Goal: Task Accomplishment & Management: Use online tool/utility

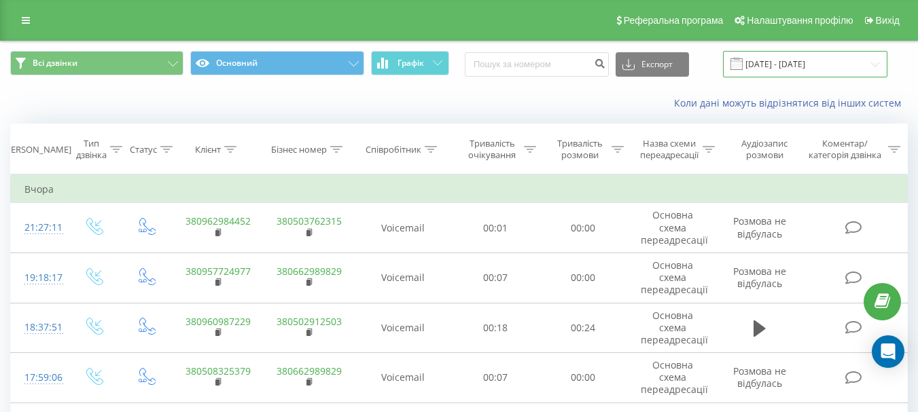
click at [784, 67] on input "[DATE] - [DATE]" at bounding box center [805, 64] width 164 height 26
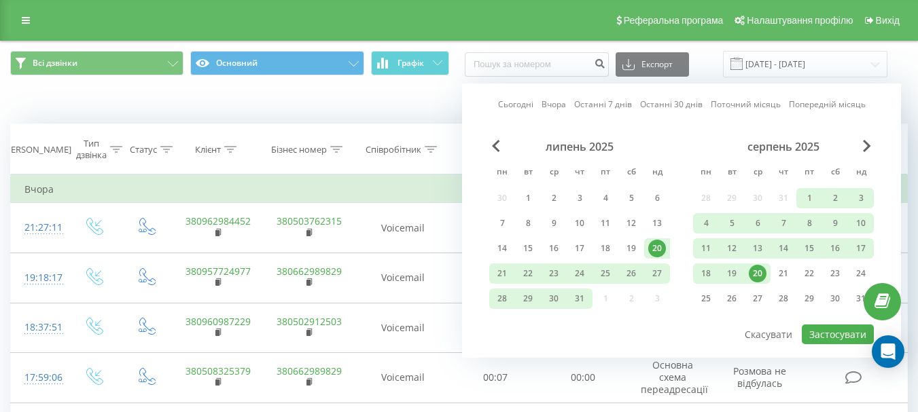
click at [522, 107] on link "Сьогодні" at bounding box center [515, 104] width 35 height 13
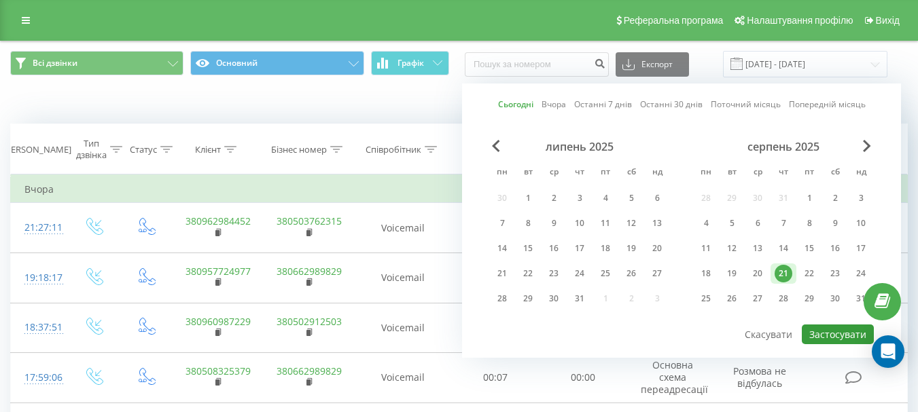
drag, startPoint x: 823, startPoint y: 338, endPoint x: 767, endPoint y: 312, distance: 62.0
click at [823, 338] on button "Застосувати" at bounding box center [838, 335] width 72 height 20
type input "21.08.2025 - 21.08.2025"
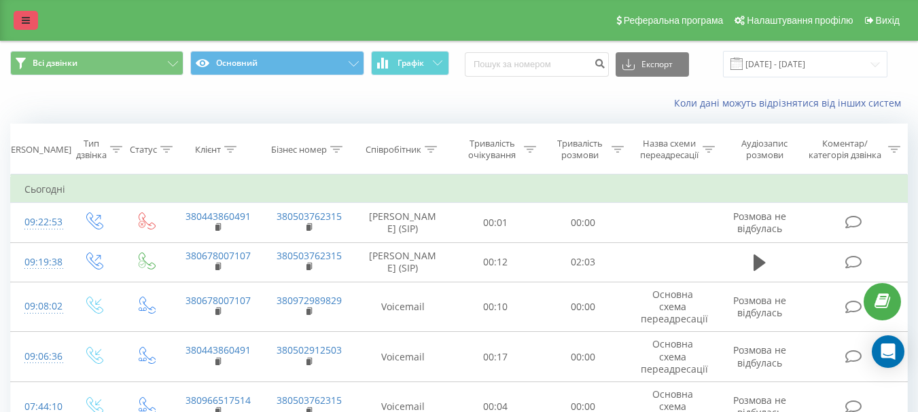
click at [23, 20] on icon at bounding box center [26, 21] width 8 height 10
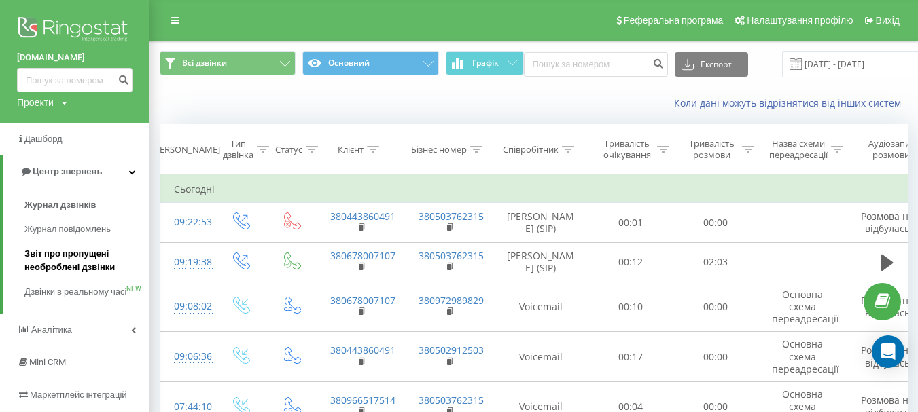
click at [66, 253] on span "Звіт про пропущені необроблені дзвінки" at bounding box center [83, 260] width 118 height 27
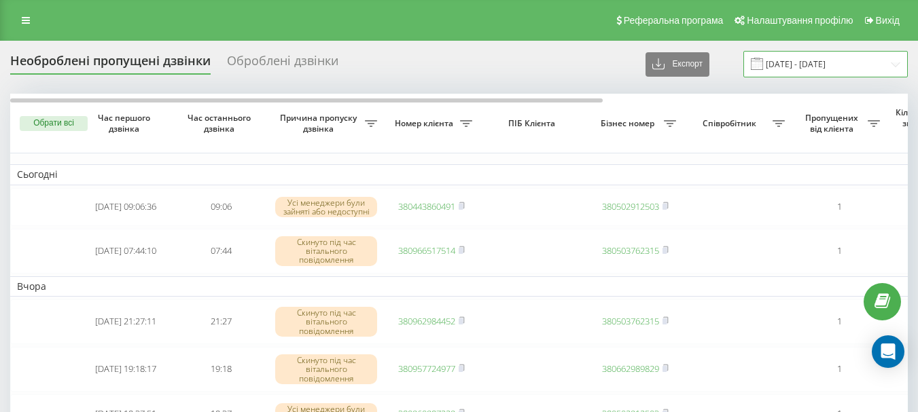
click at [825, 61] on input "21.07.2025 - 21.08.2025" at bounding box center [825, 64] width 164 height 26
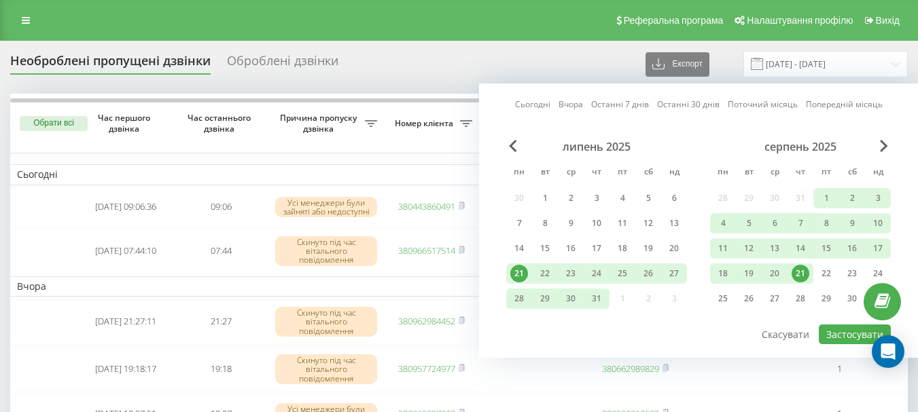
drag, startPoint x: 535, startPoint y: 103, endPoint x: 510, endPoint y: 120, distance: 29.8
click at [528, 109] on link "Сьогодні" at bounding box center [532, 104] width 35 height 13
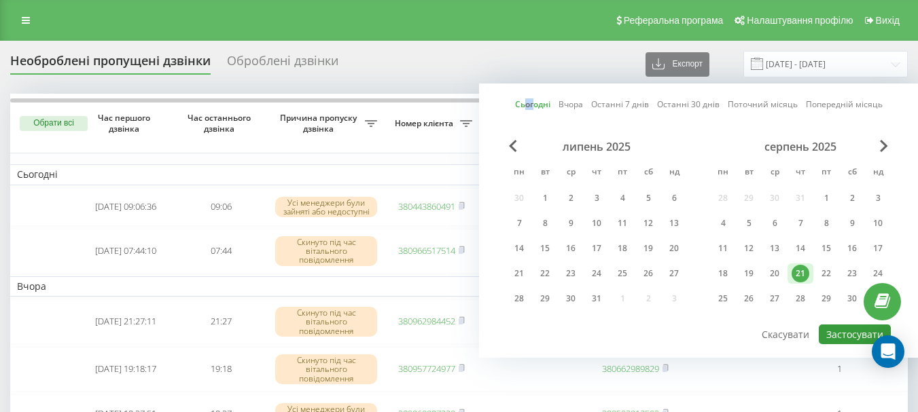
drag, startPoint x: 847, startPoint y: 327, endPoint x: 838, endPoint y: 325, distance: 9.7
click at [843, 329] on button "Застосувати" at bounding box center [855, 335] width 72 height 20
type input "21.08.2025 - 21.08.2025"
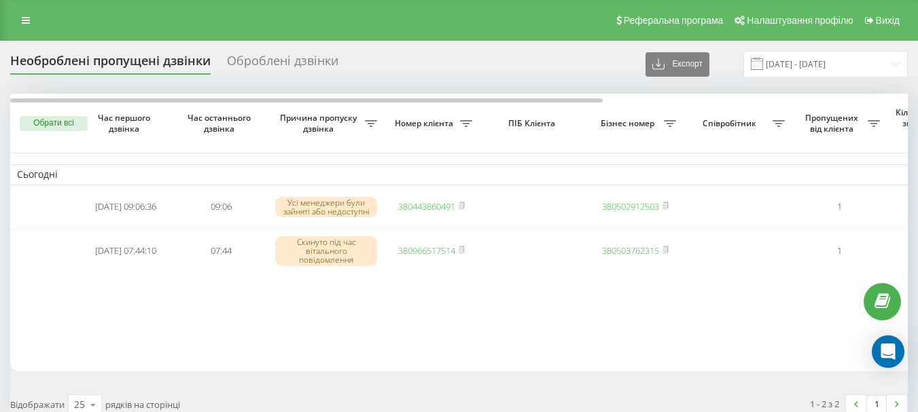
click at [356, 312] on table "Сьогодні 2025-08-21 09:06:36 09:06 Усі менеджери були зайняті або недоступні 38…" at bounding box center [689, 232] width 1359 height 277
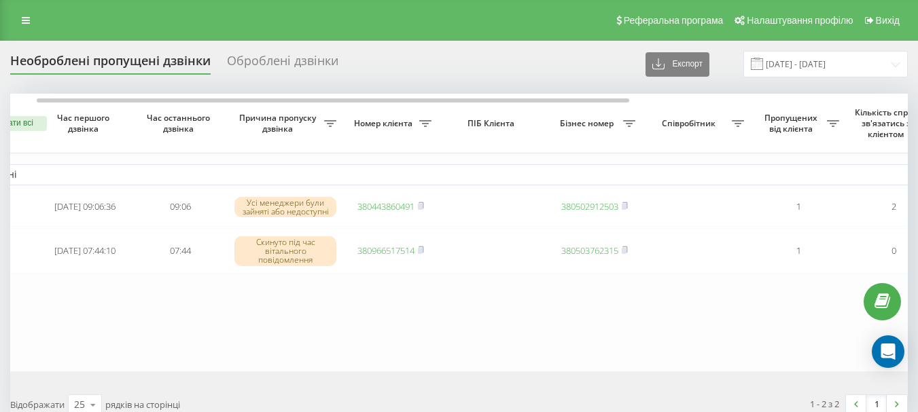
scroll to position [0, 61]
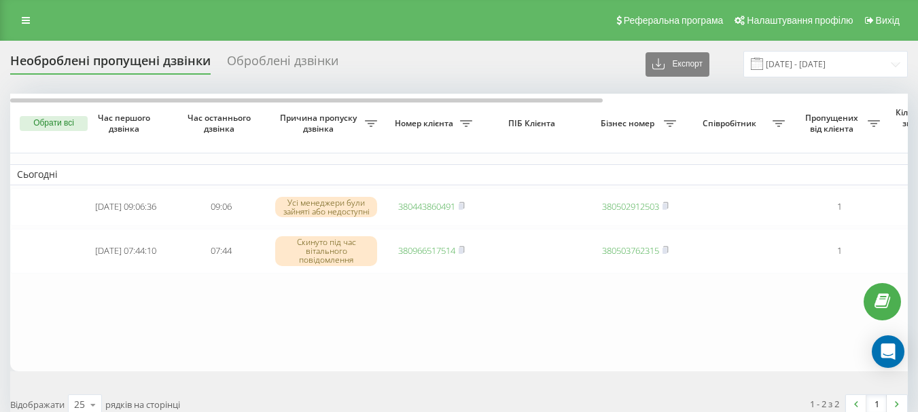
click at [384, 312] on table "Сьогодні 2025-08-21 09:06:36 09:06 Усі менеджери були зайняті або недоступні 38…" at bounding box center [689, 232] width 1359 height 277
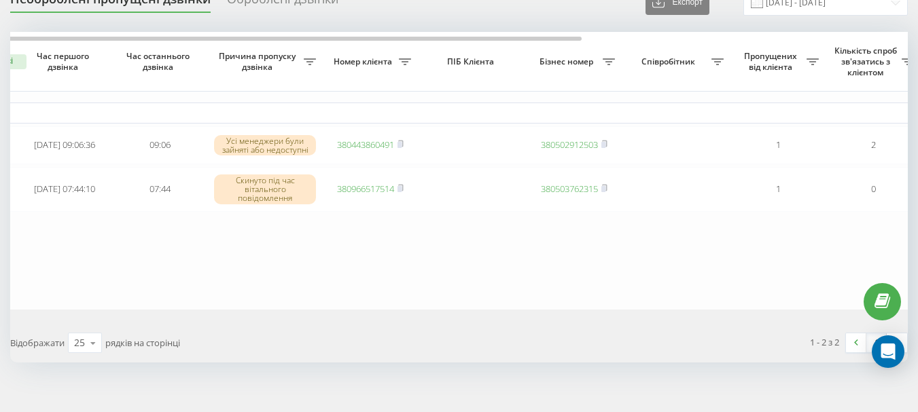
scroll to position [77, 0]
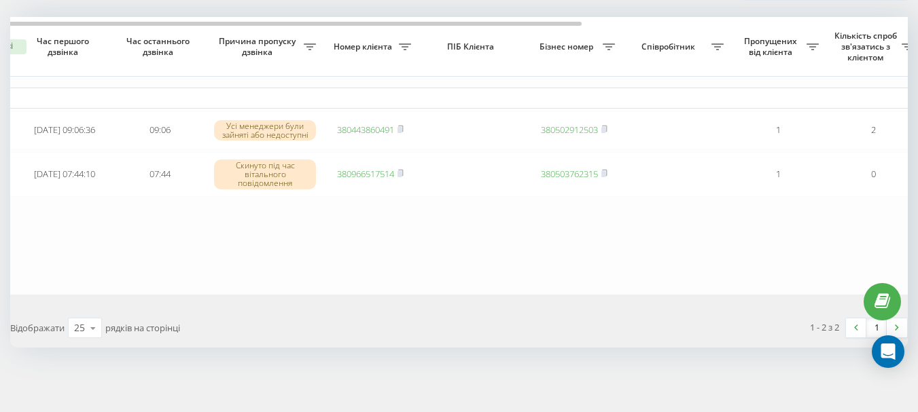
click at [419, 257] on table "Сьогодні 2025-08-21 09:06:36 09:06 Усі менеджери були зайняті або недоступні 38…" at bounding box center [628, 155] width 1359 height 277
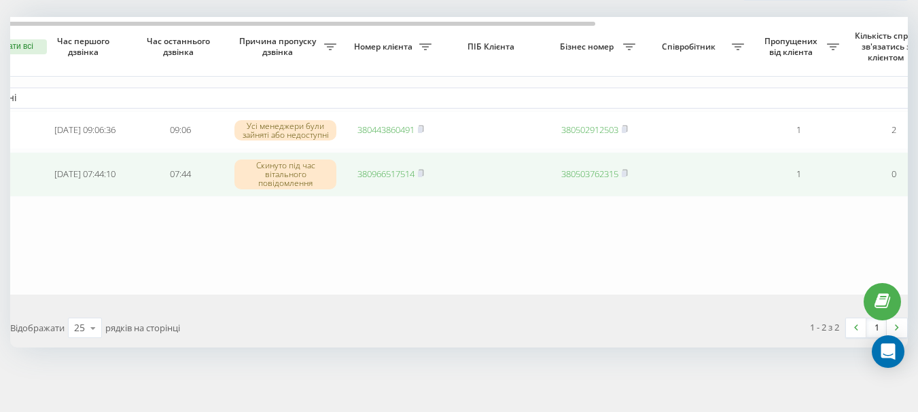
scroll to position [0, 0]
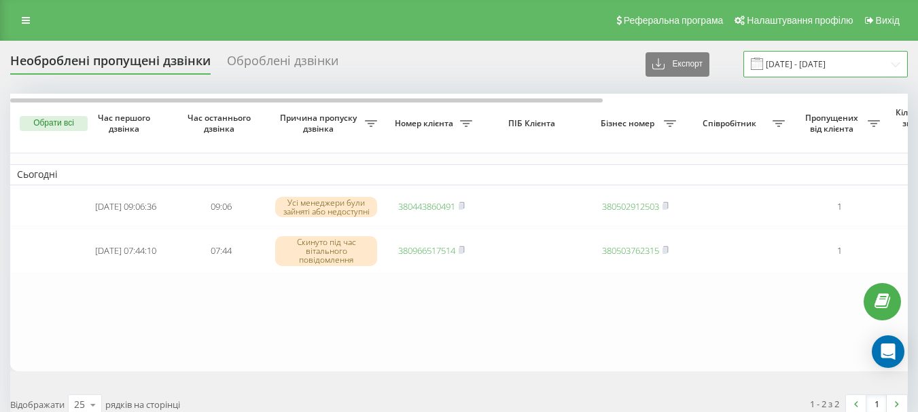
click at [826, 65] on input "[DATE] - [DATE]" at bounding box center [825, 64] width 164 height 26
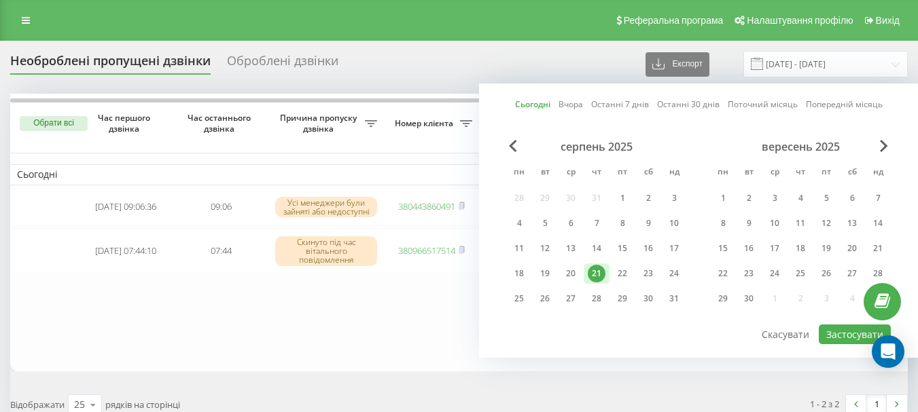
click at [579, 107] on link "Вчора" at bounding box center [570, 104] width 24 height 13
click at [831, 332] on button "Застосувати" at bounding box center [855, 335] width 72 height 20
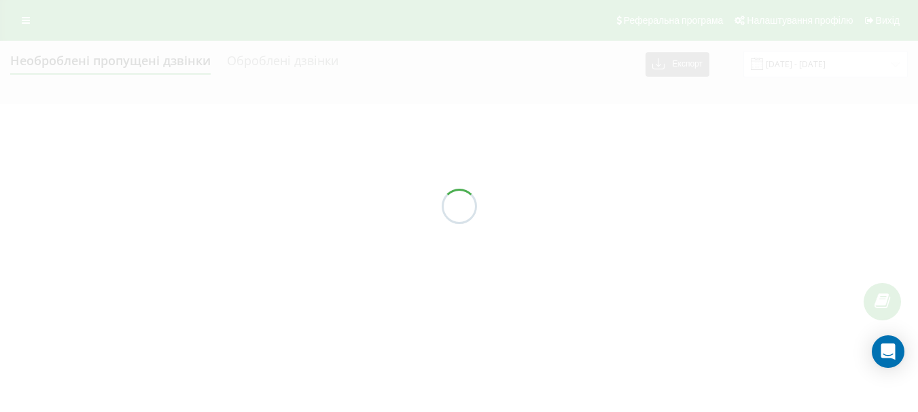
type input "20.08.2025 - 20.08.2025"
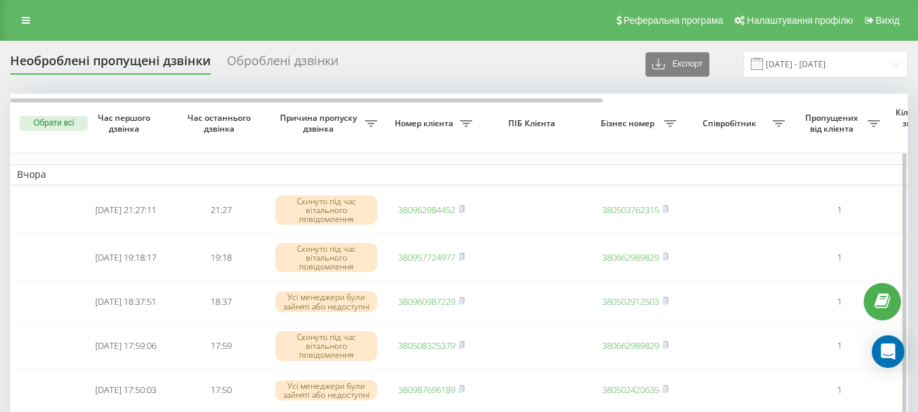
scroll to position [226, 0]
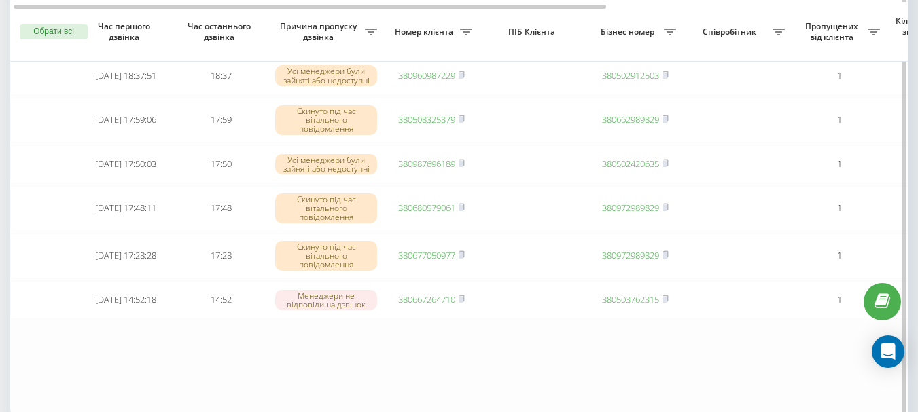
click at [289, 378] on table "Вчора 2025-08-20 21:27:11 21:27 Скинуто під час вітального повідомлення 3809629…" at bounding box center [689, 143] width 1359 height 550
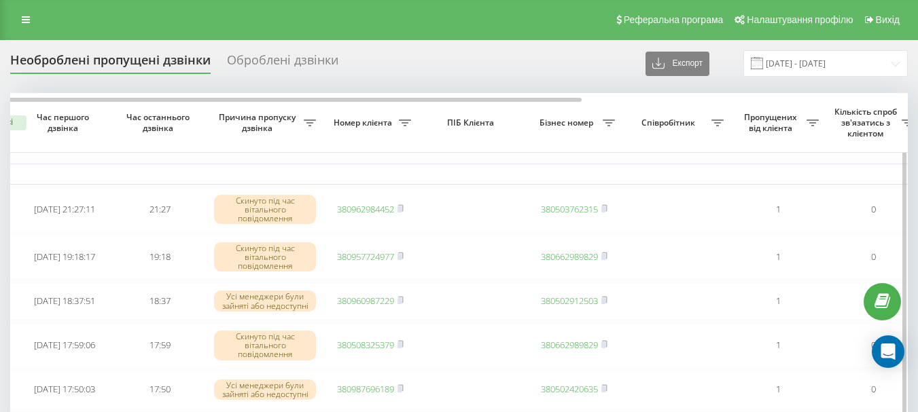
scroll to position [0, 0]
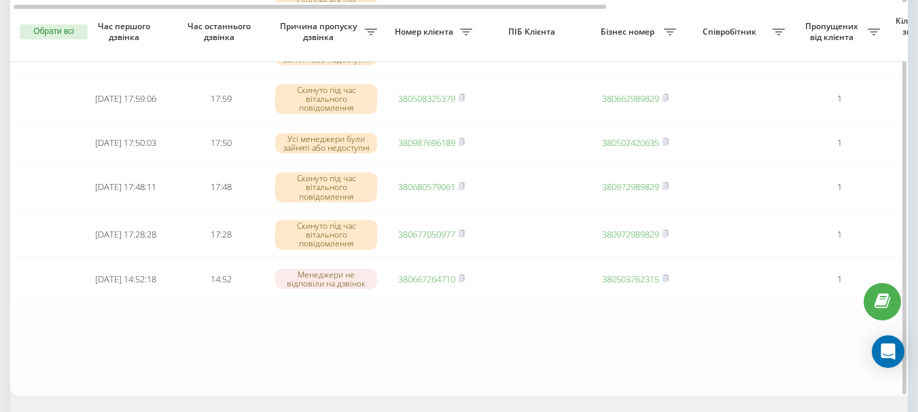
scroll to position [226, 0]
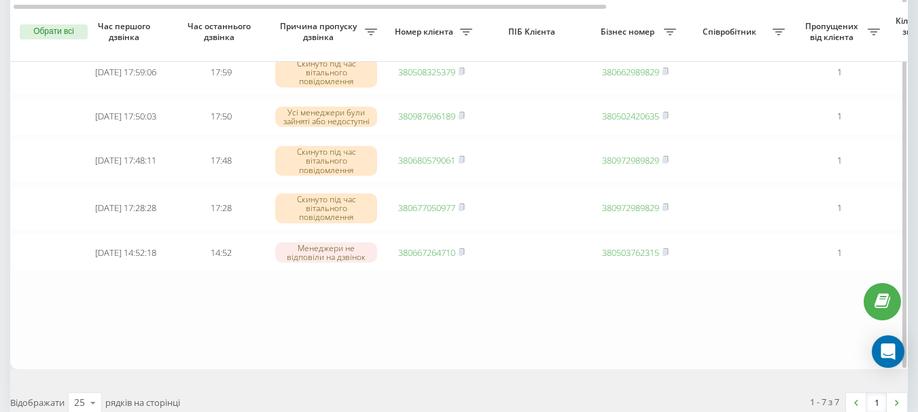
click at [444, 335] on table "Вчора 2025-08-20 19:18:17 19:18 Скинуто під час вітального повідомлення 3809577…" at bounding box center [689, 119] width 1359 height 502
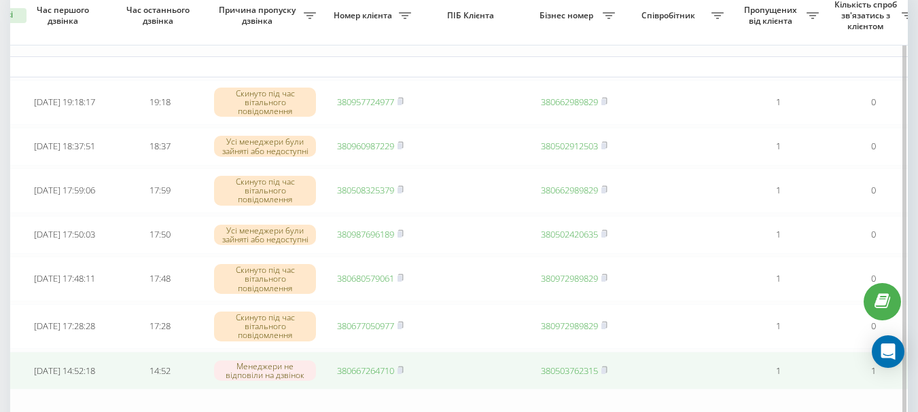
scroll to position [0, 0]
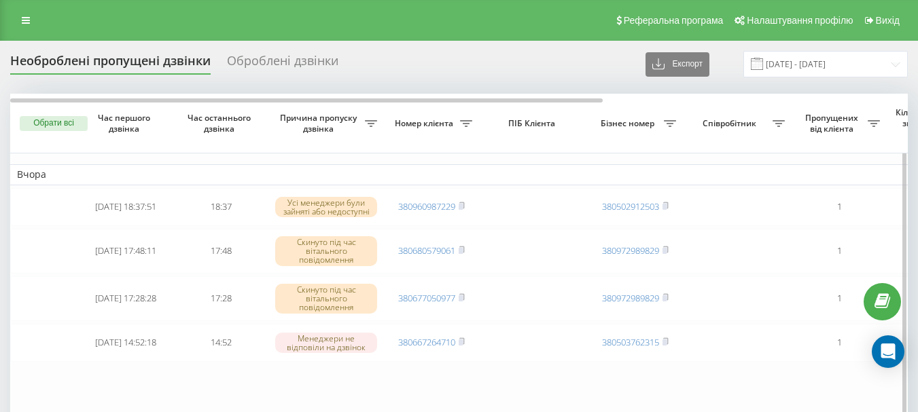
click at [490, 397] on table "Вчора 2025-08-20 18:37:51 18:37 Усі менеджери були зайняті або недоступні 38096…" at bounding box center [689, 277] width 1359 height 366
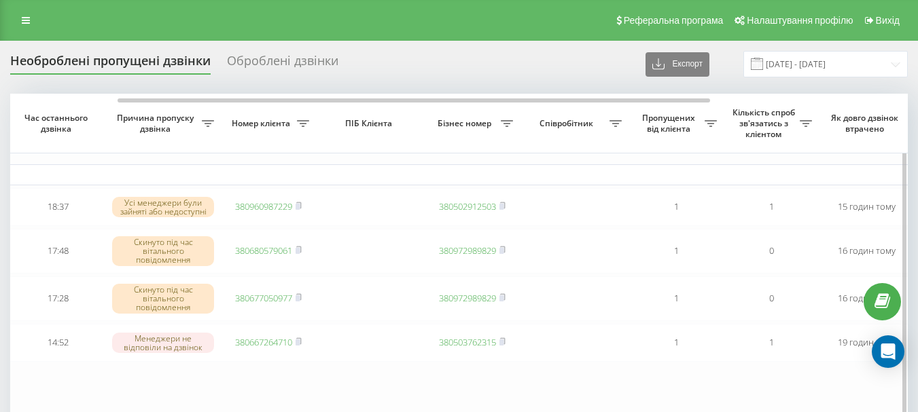
scroll to position [0, 143]
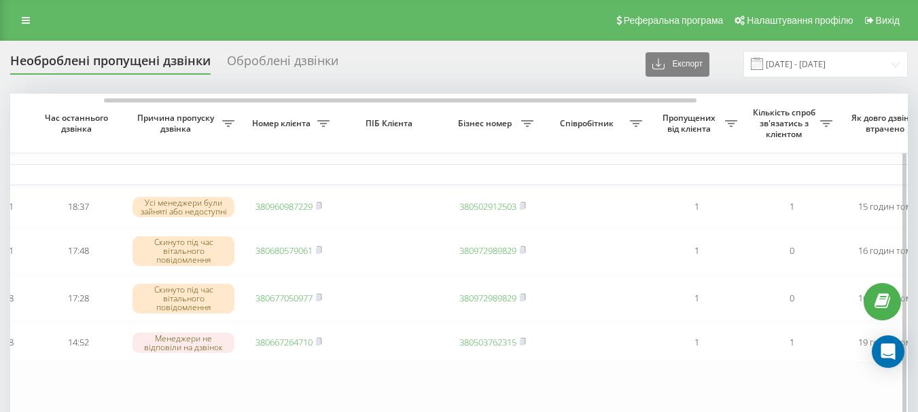
click at [380, 381] on table "Вчора 2025-08-20 18:37:51 18:37 Усі менеджери були зайняті або недоступні 38096…" at bounding box center [547, 277] width 1359 height 366
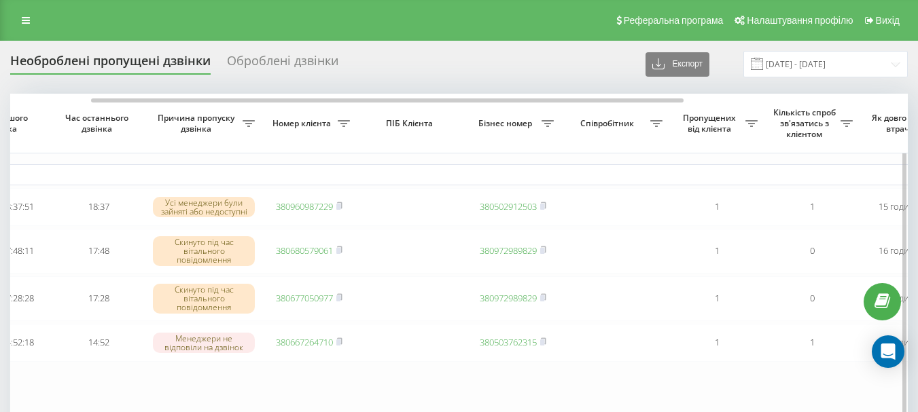
scroll to position [0, 0]
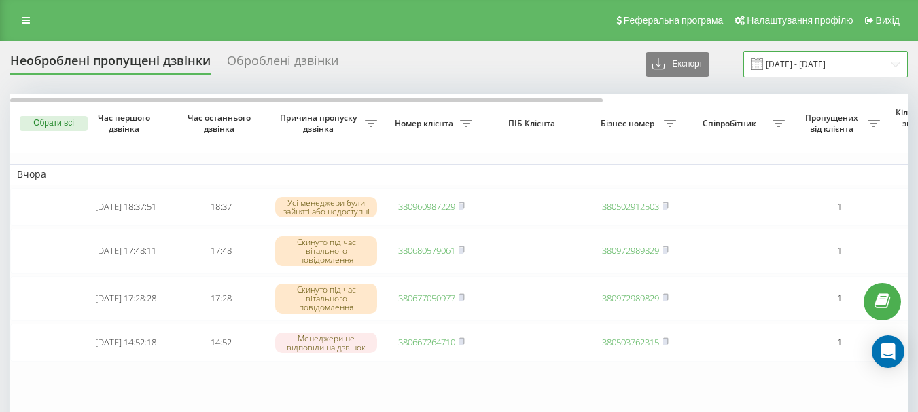
click at [793, 66] on input "20.08.2025 - 20.08.2025" at bounding box center [825, 64] width 164 height 26
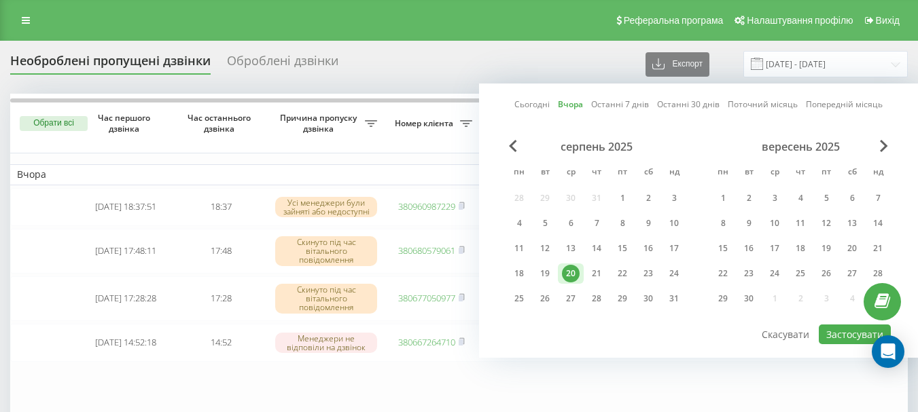
click at [531, 102] on link "Сьогодні" at bounding box center [531, 104] width 35 height 13
click at [848, 329] on button "Застосувати" at bounding box center [855, 335] width 72 height 20
type input "[DATE] - [DATE]"
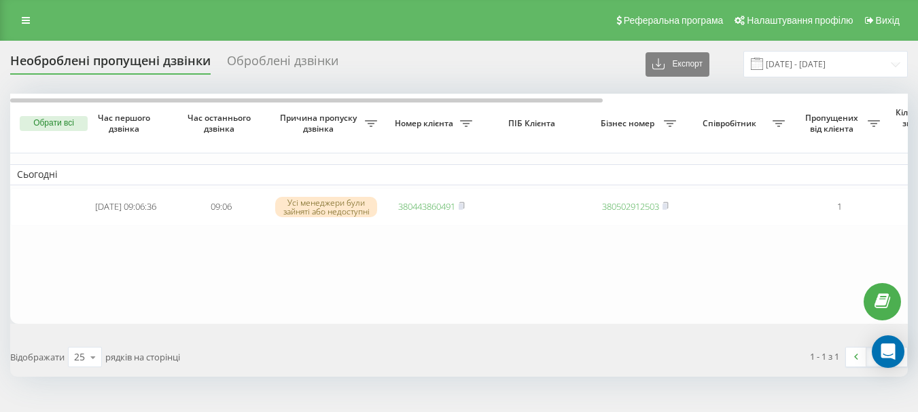
click at [543, 320] on table "Сьогодні 2025-08-21 09:06:36 09:06 Усі менеджери були зайняті або недоступні 38…" at bounding box center [689, 209] width 1359 height 230
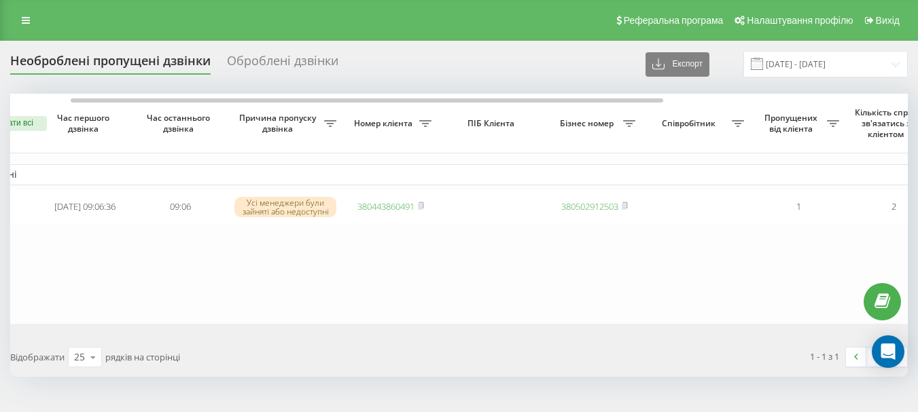
scroll to position [0, 61]
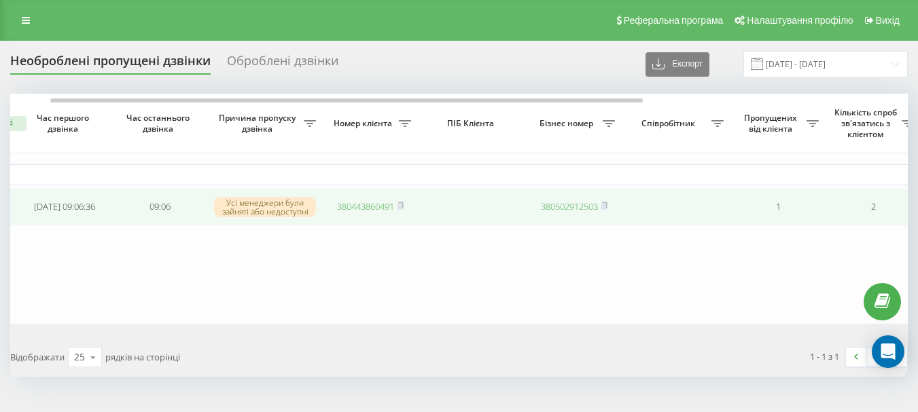
click at [363, 206] on link "380443860491" at bounding box center [365, 206] width 57 height 12
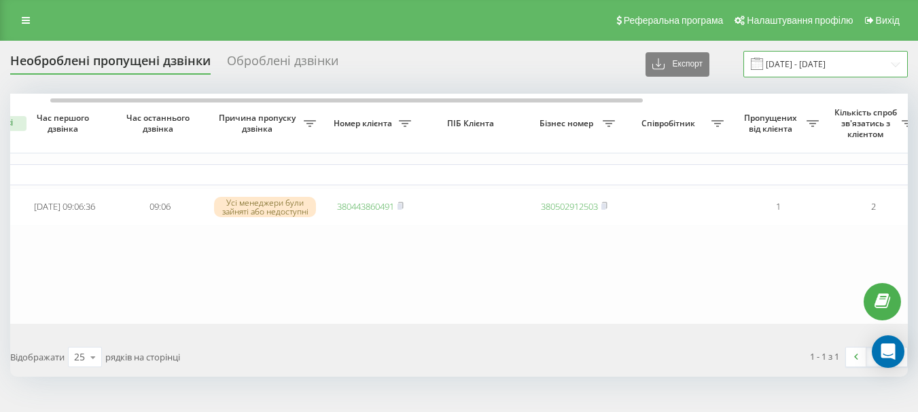
click at [805, 70] on input "[DATE] - [DATE]" at bounding box center [825, 64] width 164 height 26
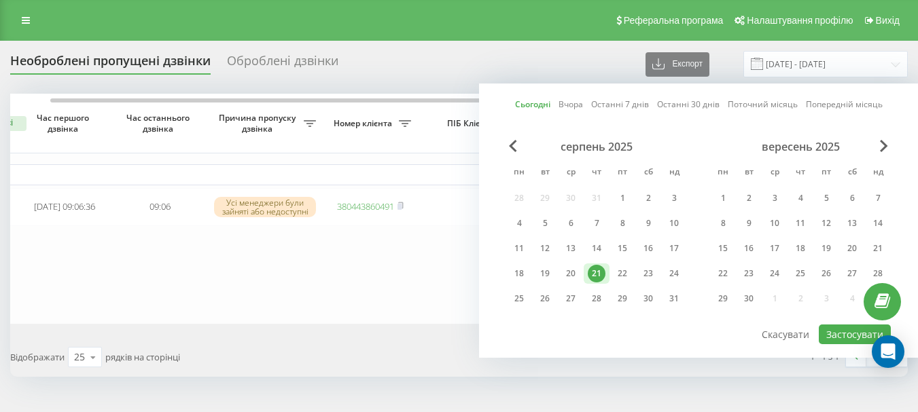
click at [567, 106] on link "Вчора" at bounding box center [570, 104] width 24 height 13
click at [833, 332] on button "Застосувати" at bounding box center [855, 335] width 72 height 20
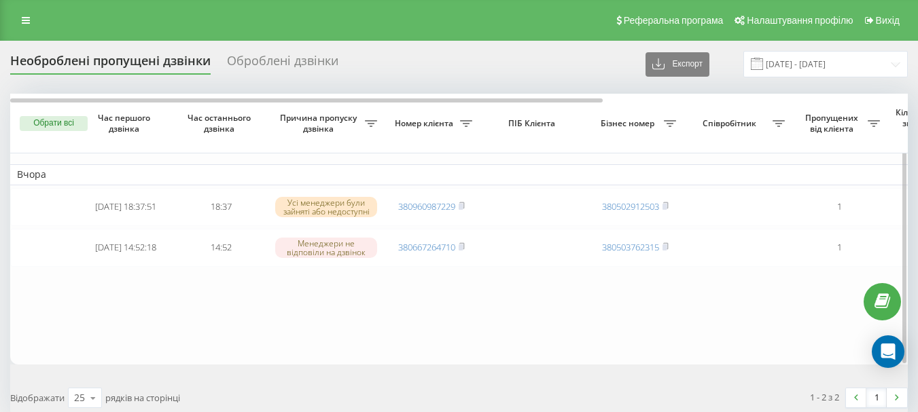
click at [427, 308] on table "Вчора 2025-08-20 18:37:51 18:37 Усі менеджери були зайняті або недоступні 38096…" at bounding box center [689, 229] width 1359 height 271
click at [800, 65] on input "20.08.2025 - 20.08.2025" at bounding box center [825, 64] width 164 height 26
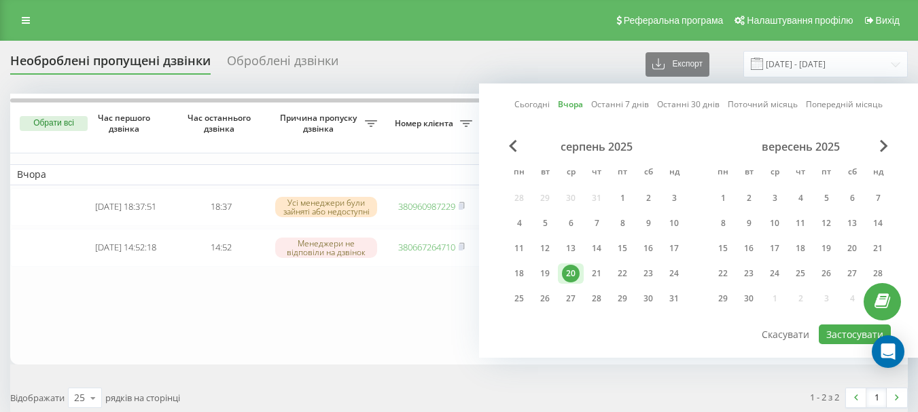
click at [539, 106] on link "Сьогодні" at bounding box center [531, 104] width 35 height 13
click at [836, 331] on button "Застосувати" at bounding box center [855, 335] width 72 height 20
type input "[DATE] - [DATE]"
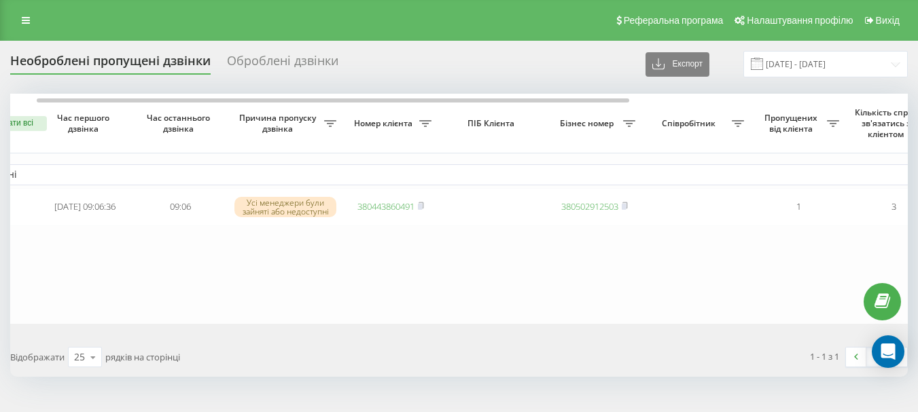
scroll to position [0, 61]
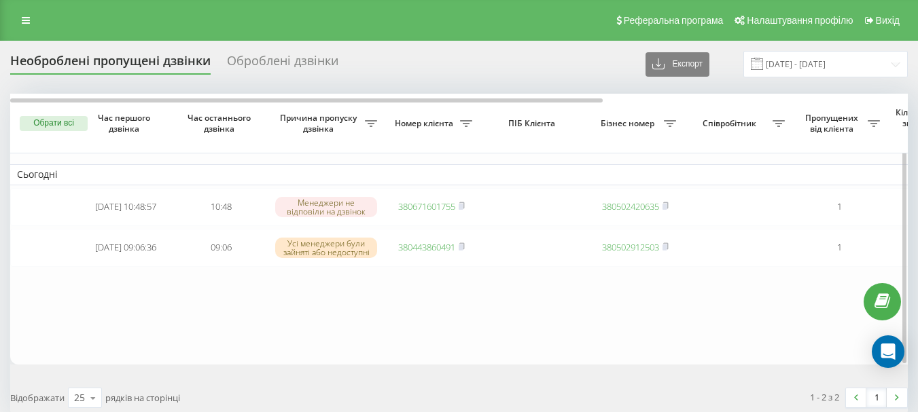
click at [328, 291] on table "Сьогодні [DATE] 10:48:57 10:48 Менеджери не відповіли на дзвінок 380671601755 3…" at bounding box center [689, 229] width 1359 height 271
click at [58, 113] on th "Обрати всі" at bounding box center [44, 124] width 68 height 60
click at [59, 123] on button "Обрати всі" at bounding box center [54, 123] width 68 height 15
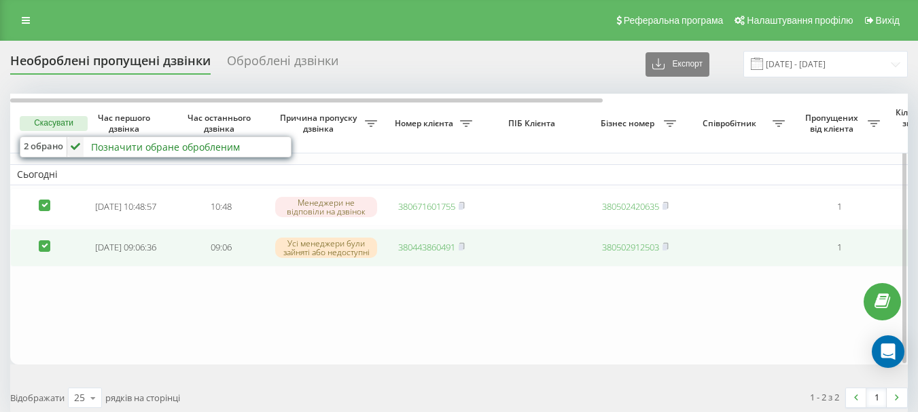
click at [41, 240] on label at bounding box center [45, 240] width 12 height 0
checkbox input "false"
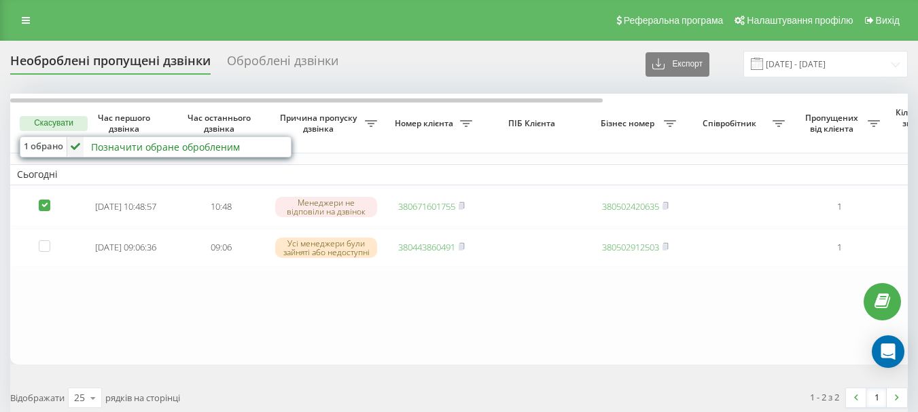
click at [139, 143] on div "Позначити обране обробленим" at bounding box center [165, 147] width 149 height 13
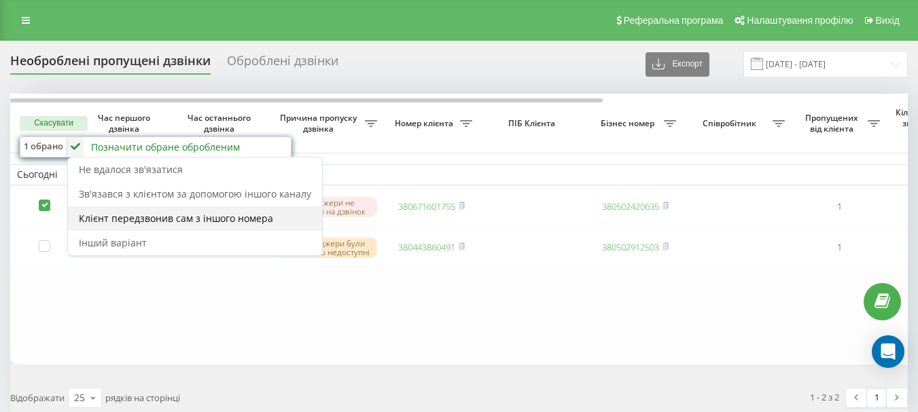
click at [161, 213] on span "Клієнт передзвонив сам з іншого номера" at bounding box center [176, 218] width 194 height 13
